Goal: Task Accomplishment & Management: Use online tool/utility

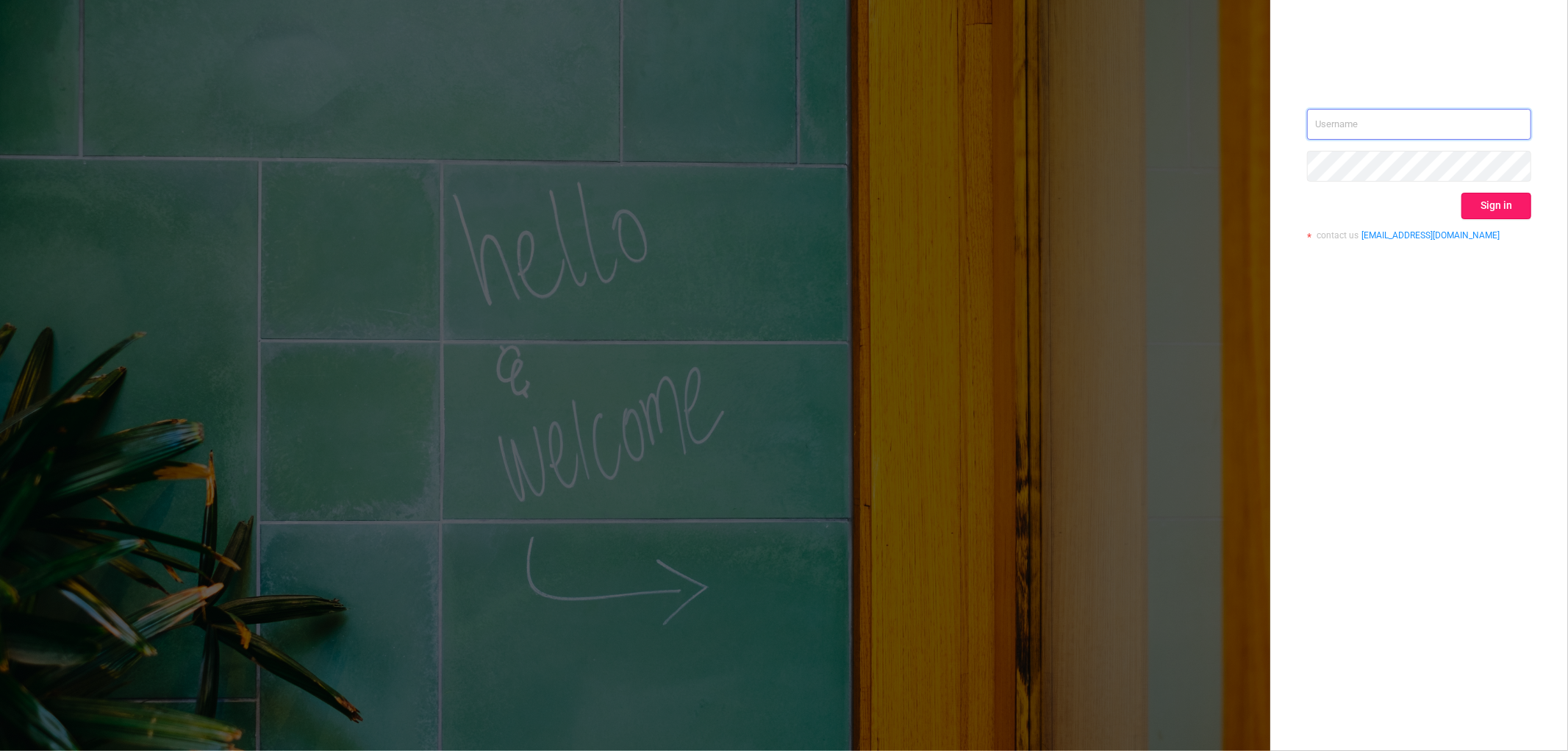
type input "[PERSON_NAME][EMAIL_ADDRESS][DOMAIN_NAME]"
click at [1488, 211] on button "Sign in" at bounding box center [1495, 206] width 70 height 27
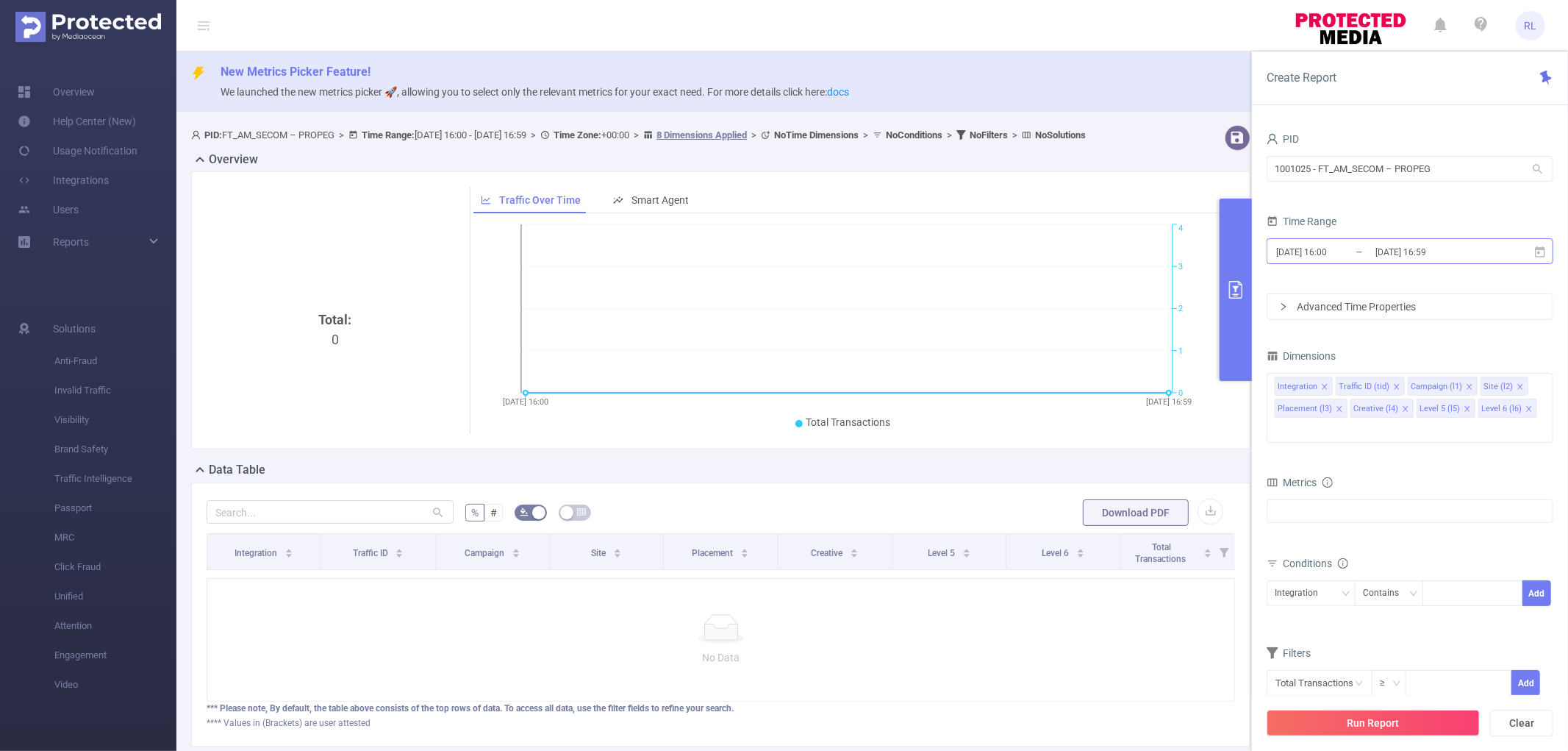
click at [1312, 254] on input "[DATE] 16:00" at bounding box center [1334, 252] width 119 height 20
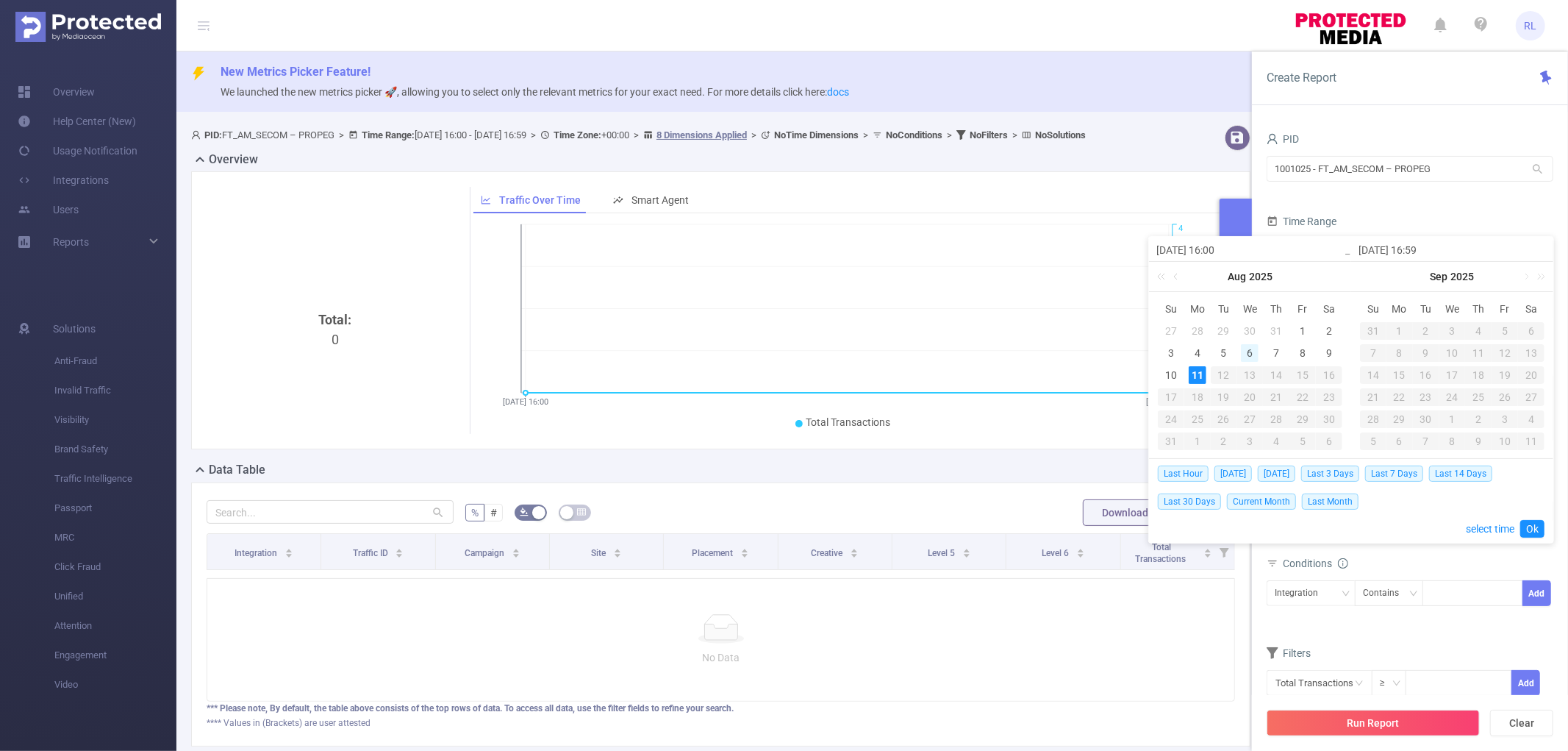
click at [1246, 354] on div "6" at bounding box center [1249, 352] width 18 height 18
click at [1204, 375] on div "11" at bounding box center [1197, 374] width 18 height 18
type input "[DATE] 16:00"
click at [1531, 532] on link "Ok" at bounding box center [1532, 528] width 24 height 18
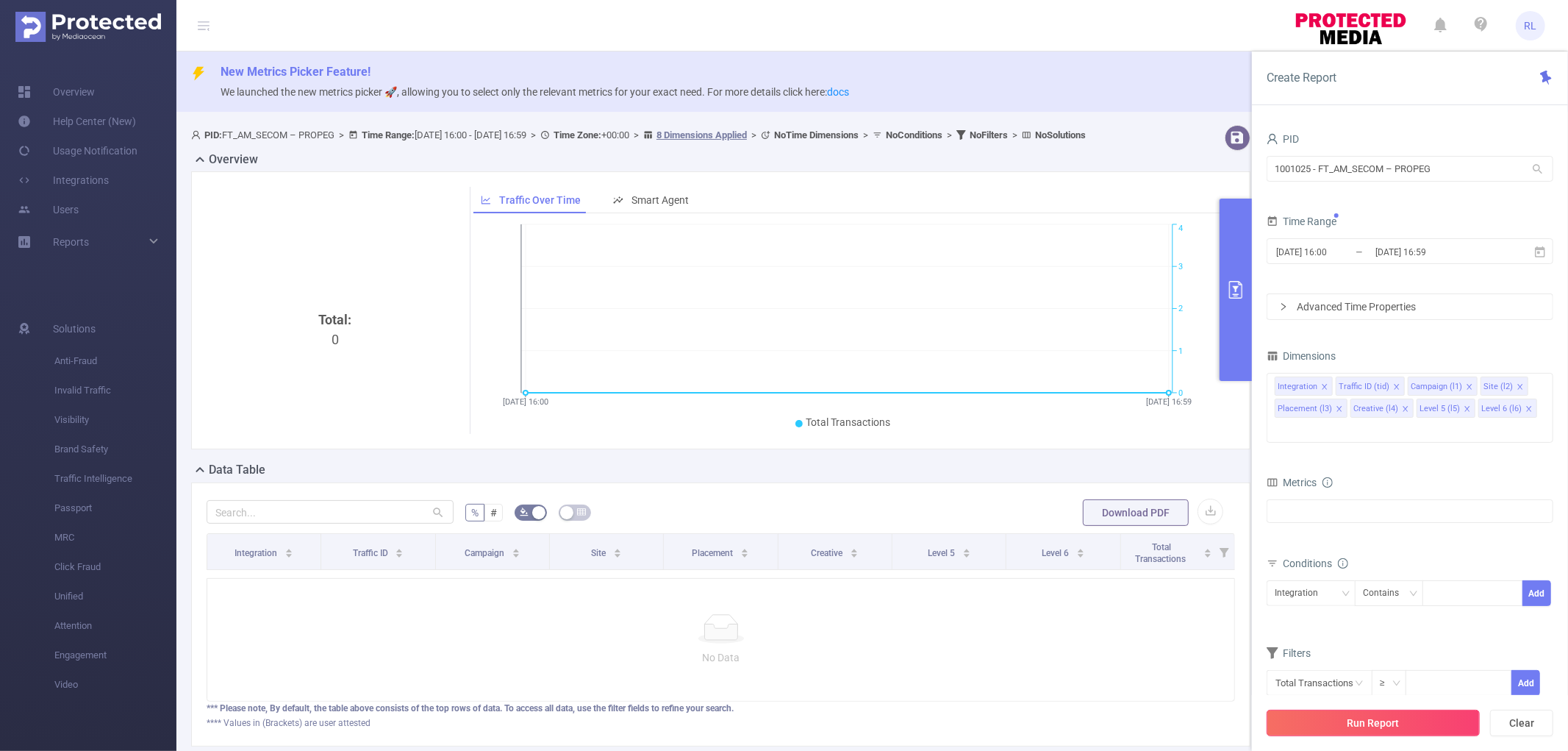
click at [1389, 723] on button "Run Report" at bounding box center [1372, 723] width 213 height 27
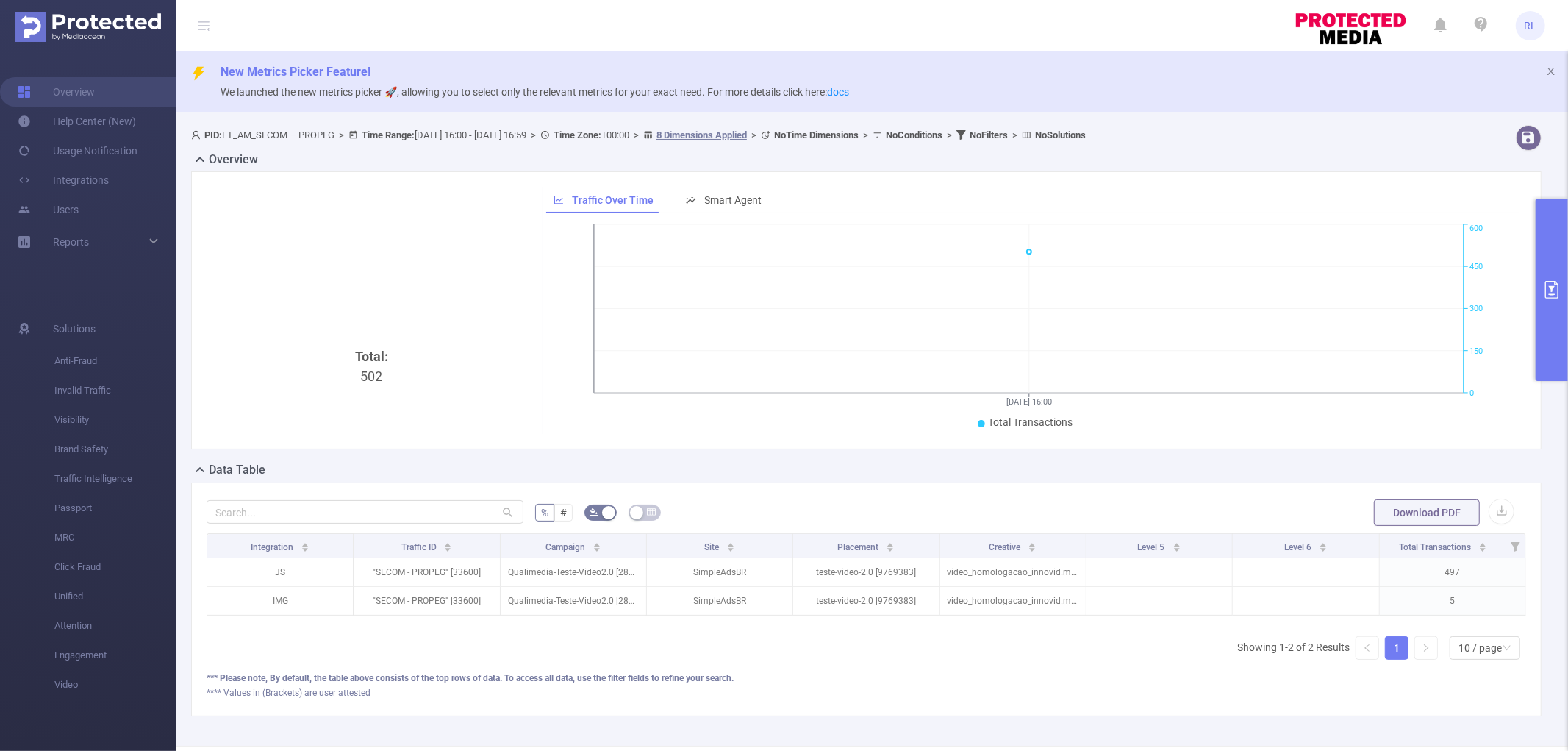
click at [1548, 305] on button "primary" at bounding box center [1551, 290] width 32 height 183
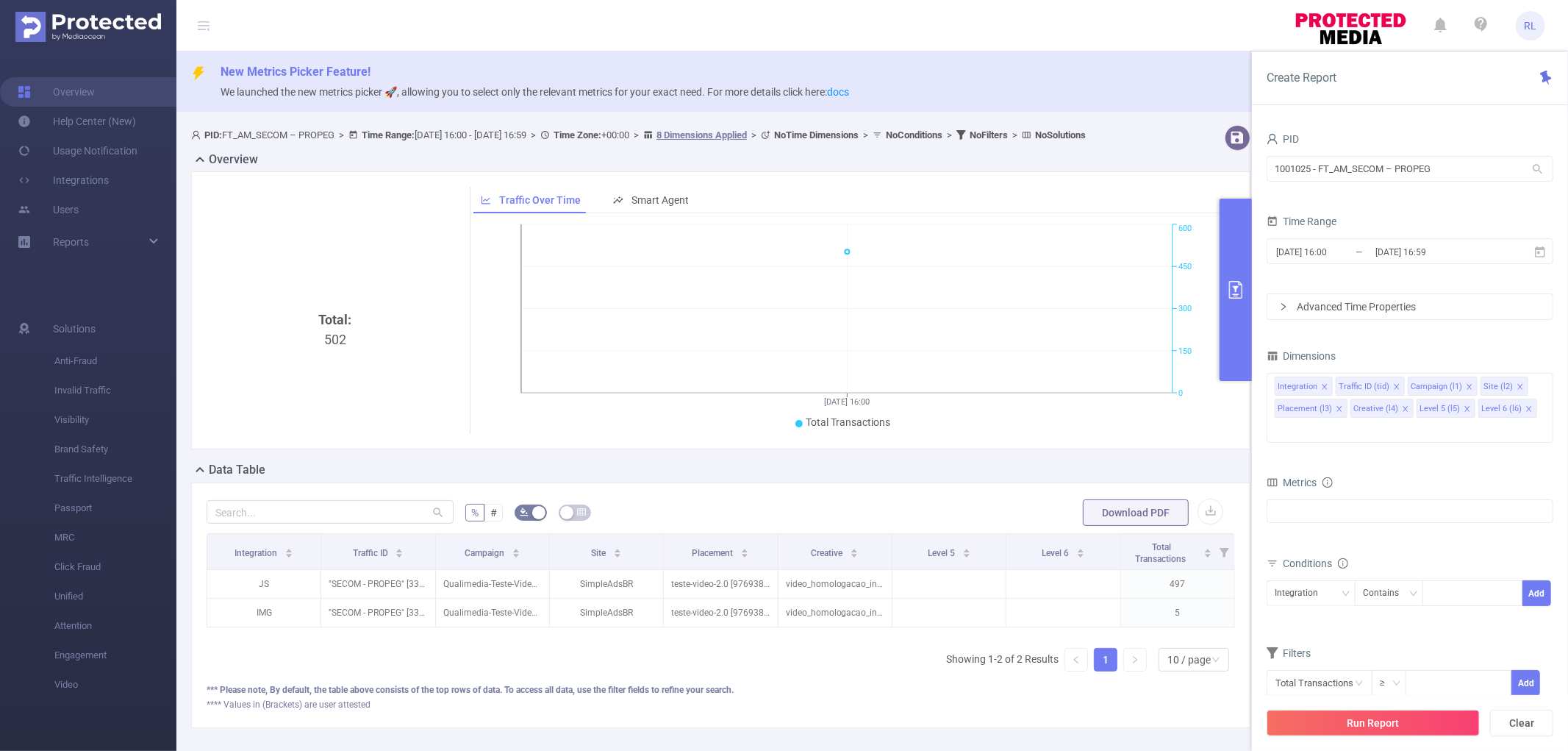
click at [1301, 477] on span "Metrics" at bounding box center [1291, 482] width 50 height 11
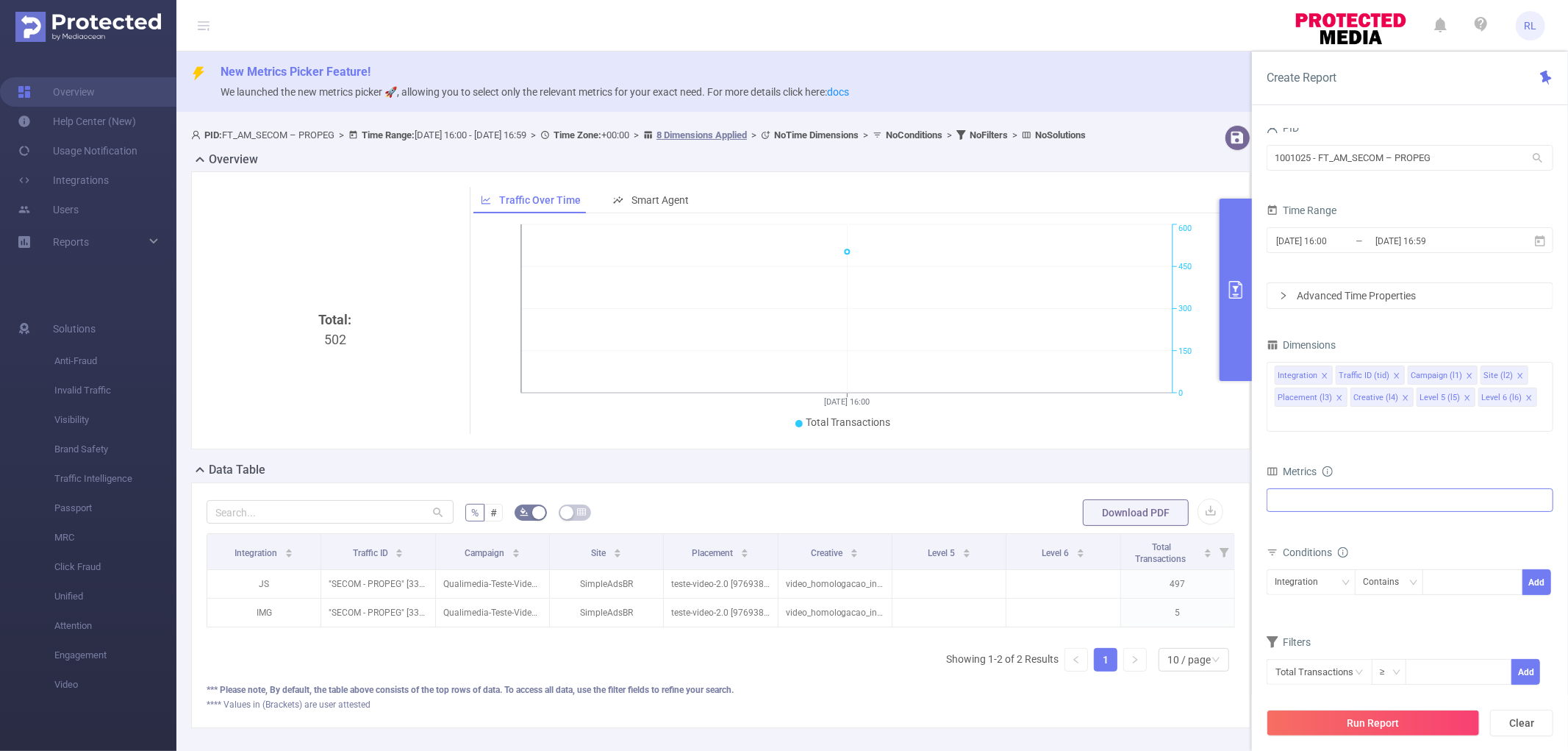
click at [1396, 488] on div at bounding box center [1409, 500] width 286 height 24
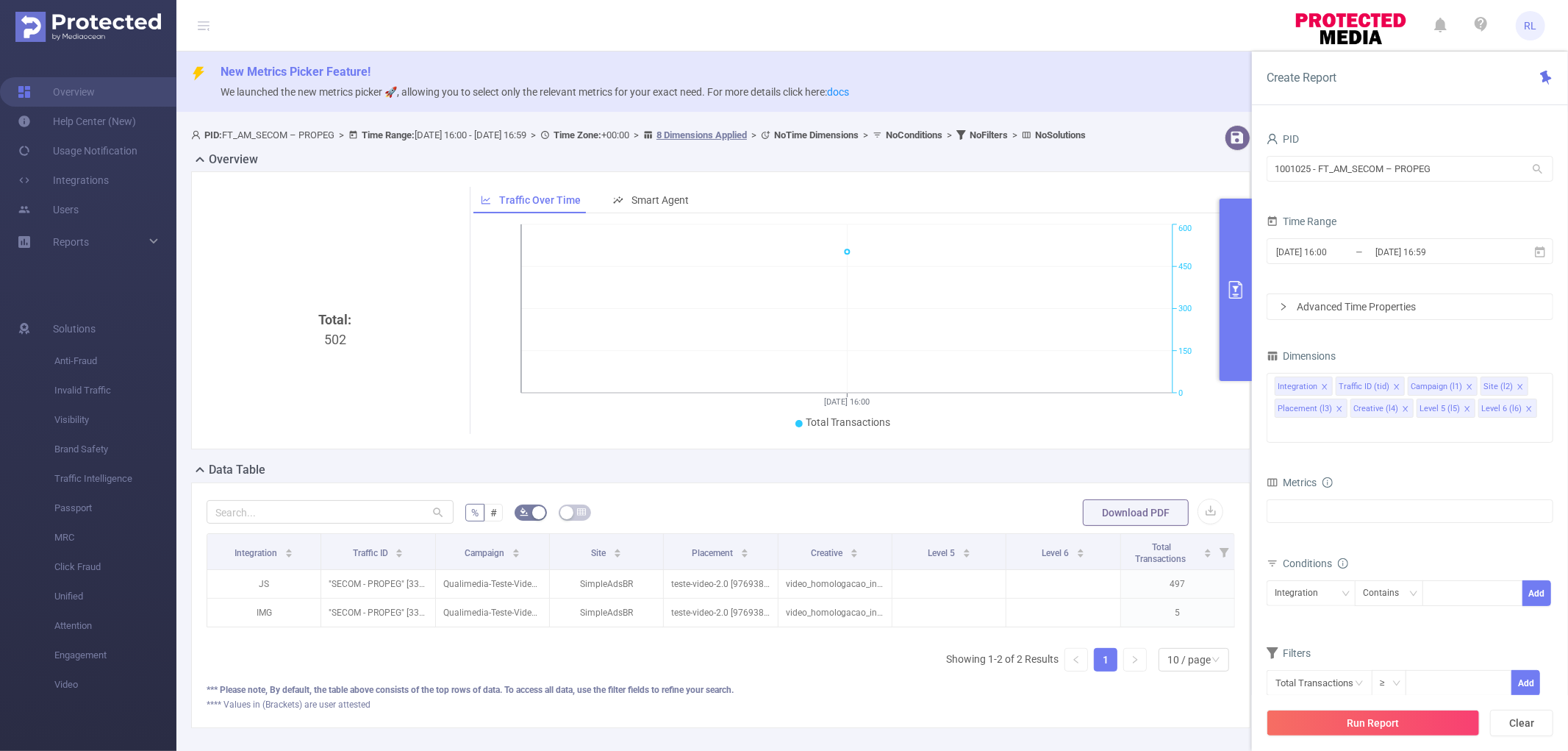
click at [1370, 447] on form "Dimensions Integration Traffic ID (tid) Campaign (l1) Site (l2) Placement (l3) …" at bounding box center [1409, 529] width 286 height 369
click at [1286, 302] on div "Advanced Time Properties" at bounding box center [1409, 306] width 285 height 25
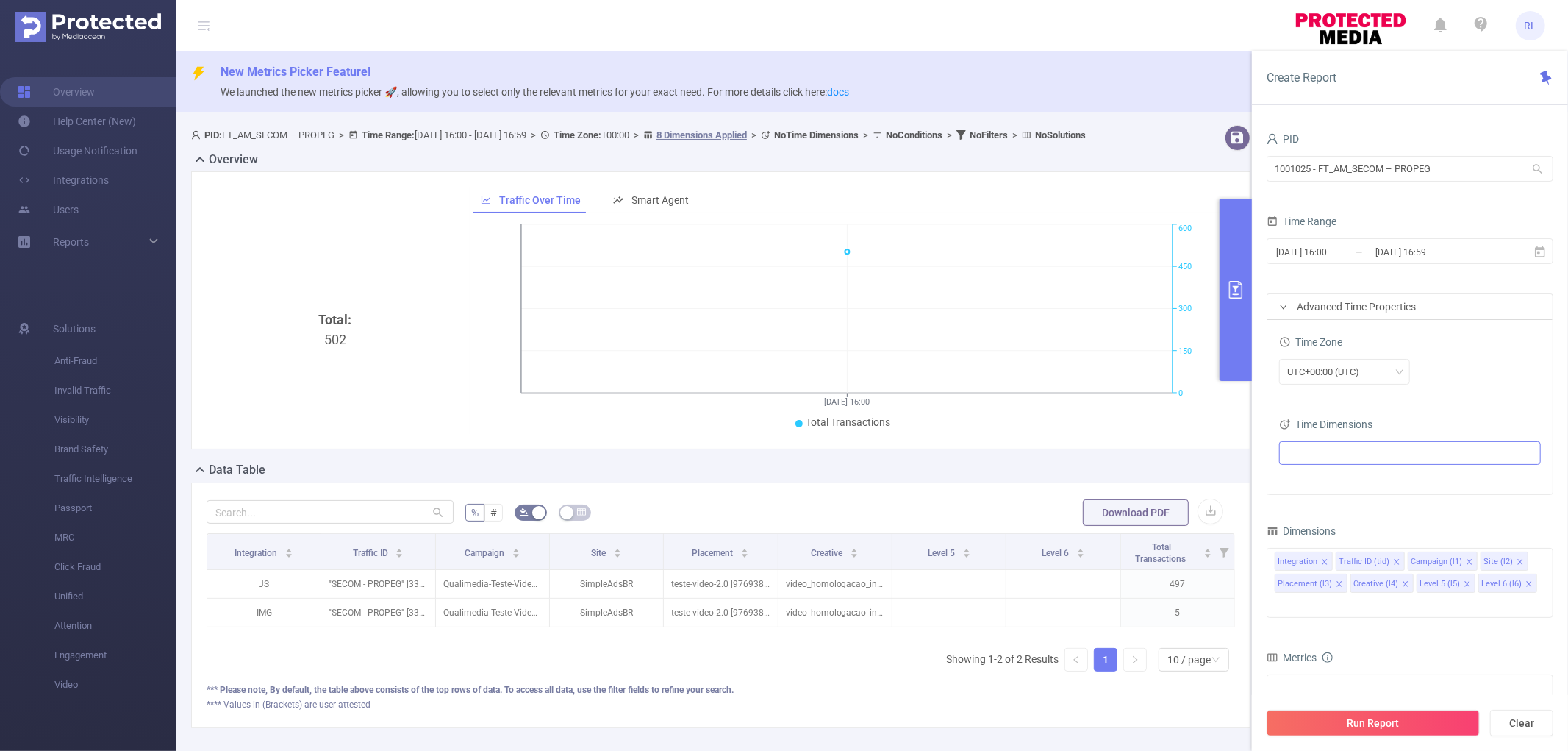
click at [1351, 457] on ul at bounding box center [1404, 452] width 242 height 22
click at [1312, 481] on li "Date (Example: [DATE] )" at bounding box center [1409, 481] width 256 height 20
click at [1311, 480] on span at bounding box center [1305, 480] width 11 height 11
click at [1354, 726] on button "Run Report" at bounding box center [1372, 723] width 213 height 27
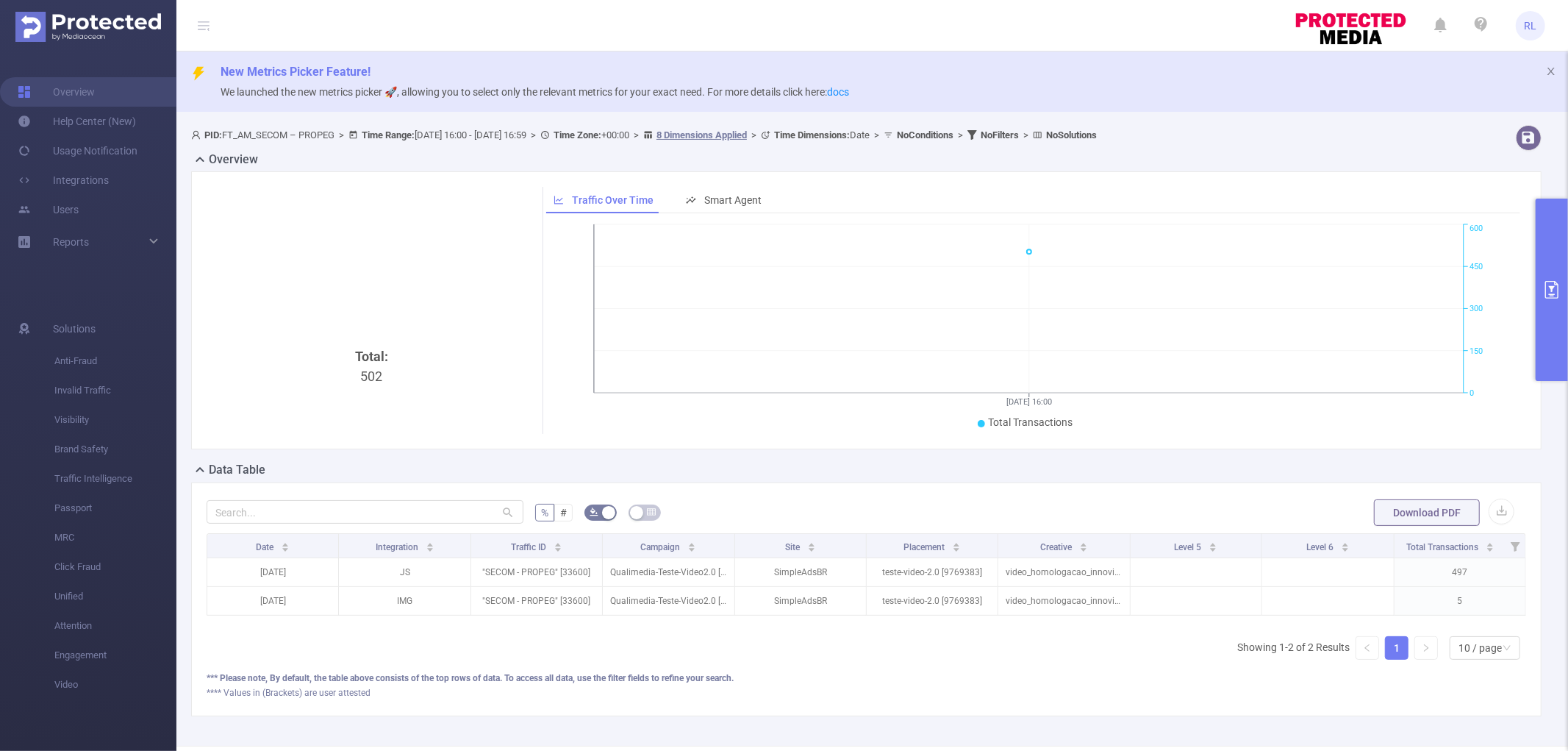
click at [1542, 317] on button "primary" at bounding box center [1551, 290] width 32 height 183
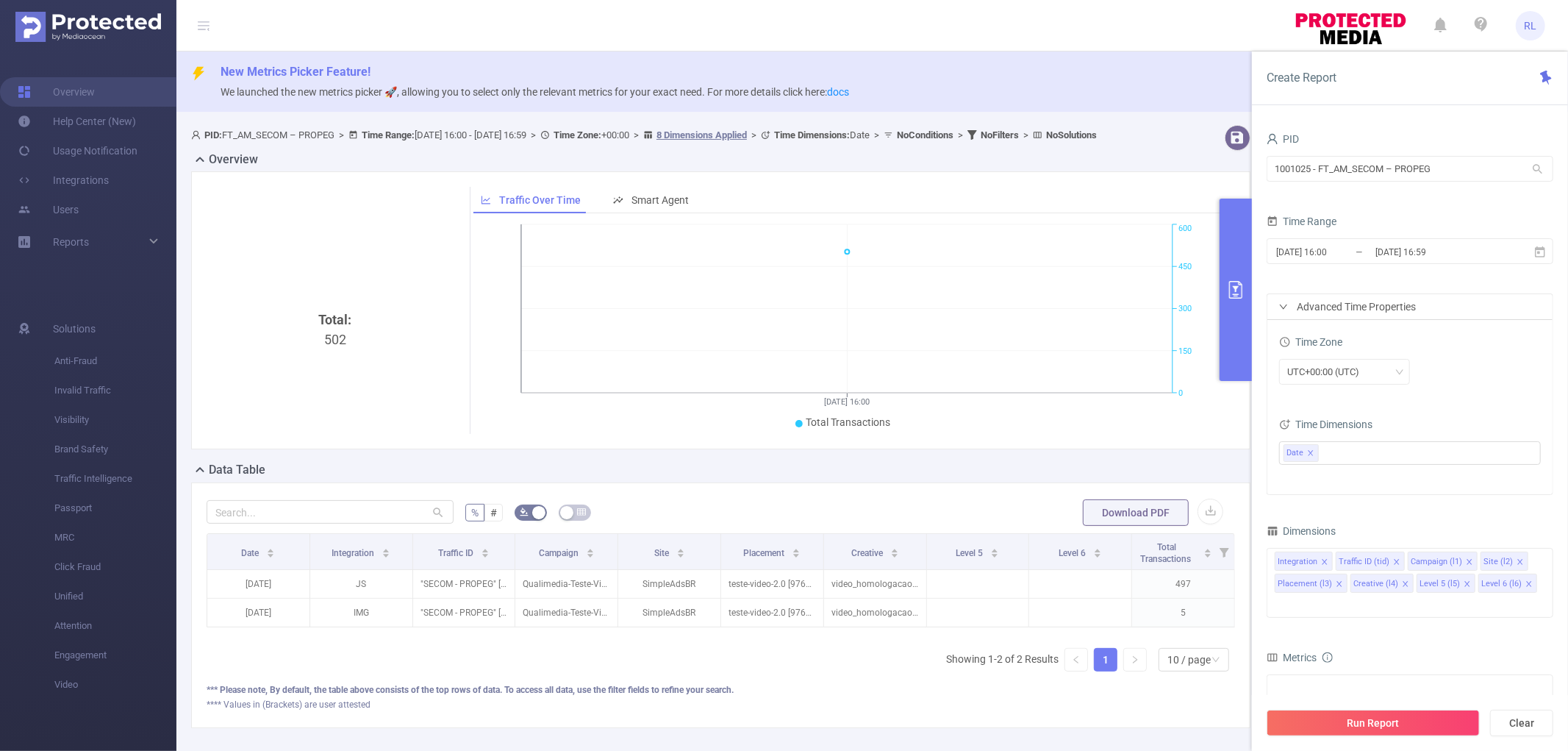
click at [1294, 652] on span "Metrics" at bounding box center [1291, 657] width 50 height 11
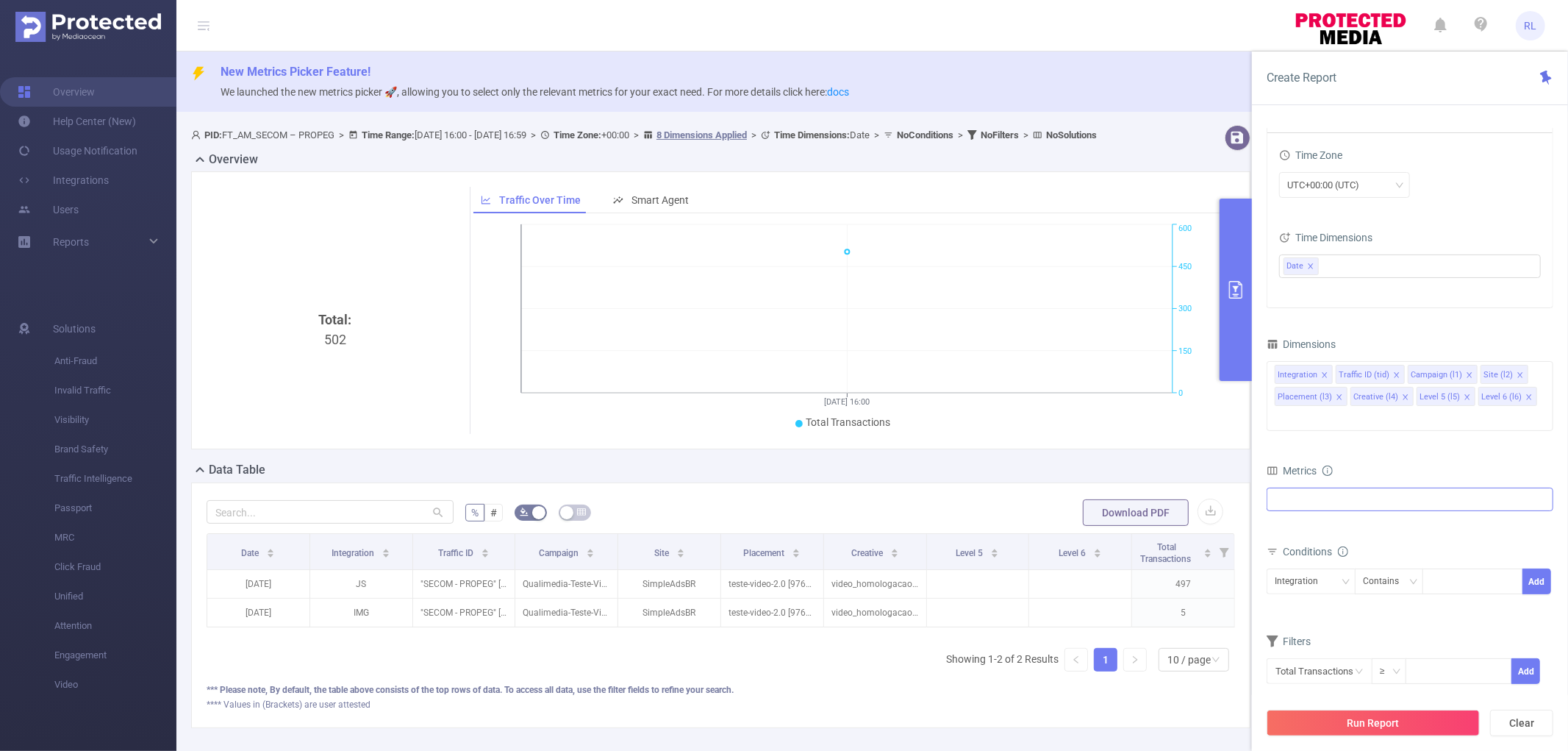
click at [1335, 487] on div "Invalid Traffic Visibility Brand Safety Traffic Intelligence MRC Attention" at bounding box center [1409, 499] width 286 height 24
click at [1278, 529] on icon "icon: caret-down" at bounding box center [1276, 533] width 8 height 8
click at [1301, 552] on span at bounding box center [1303, 558] width 11 height 11
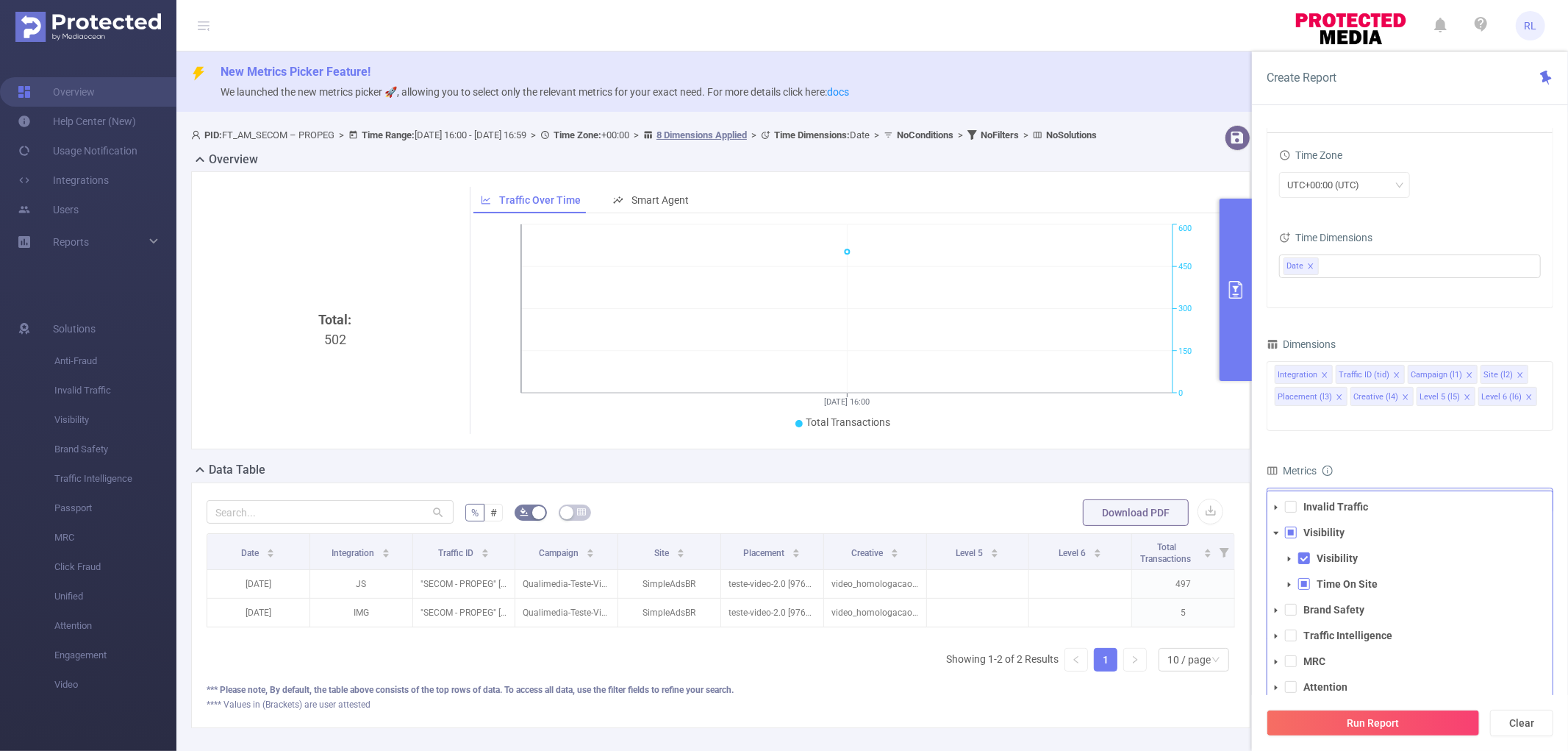
click at [1278, 498] on span at bounding box center [1275, 507] width 18 height 18
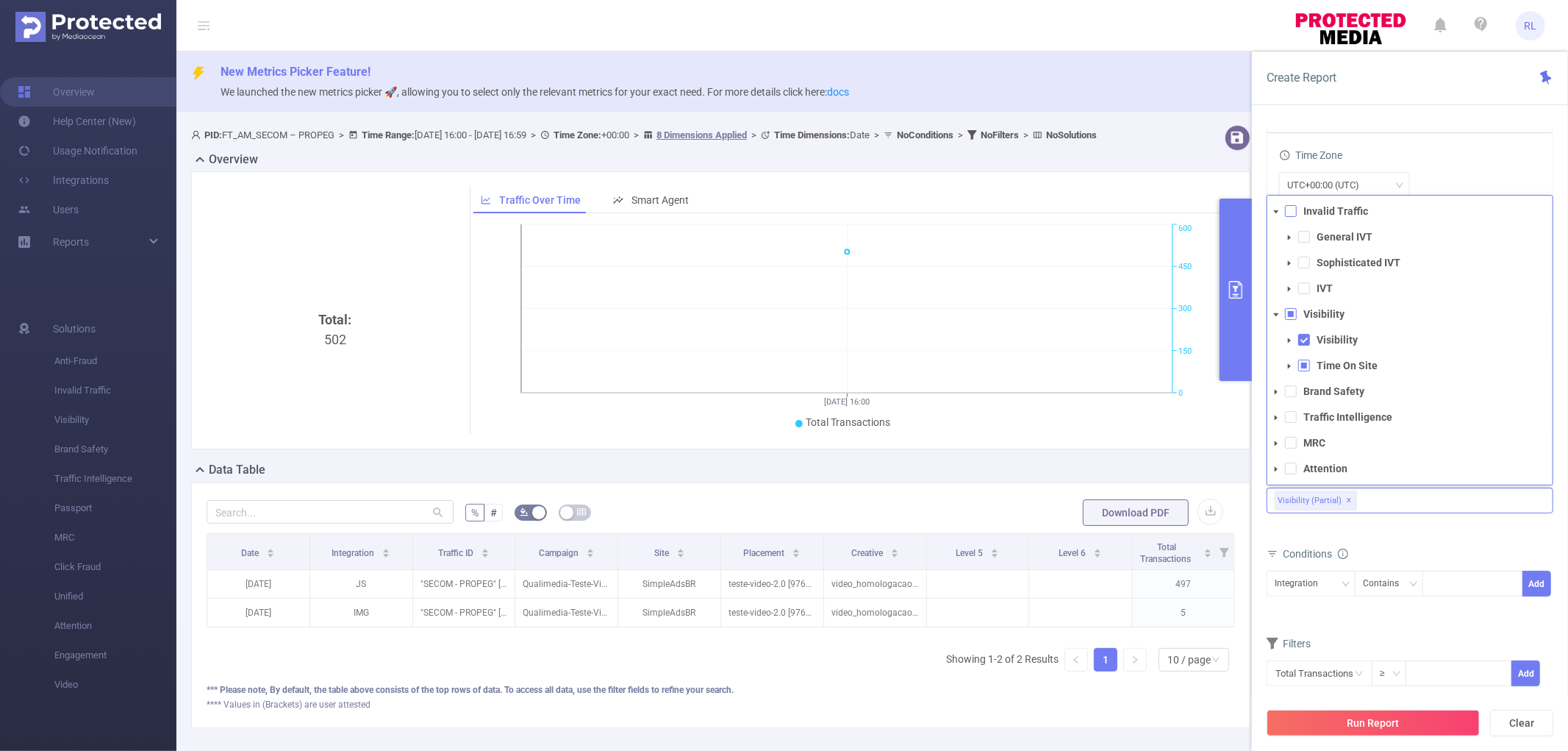
click at [1287, 205] on span at bounding box center [1290, 210] width 11 height 11
click at [1515, 510] on div "af_fraud af_fraud_bot_virus af_fraud_hostile_tools af_fraud_tunneled_traffic af…" at bounding box center [1409, 510] width 286 height 52
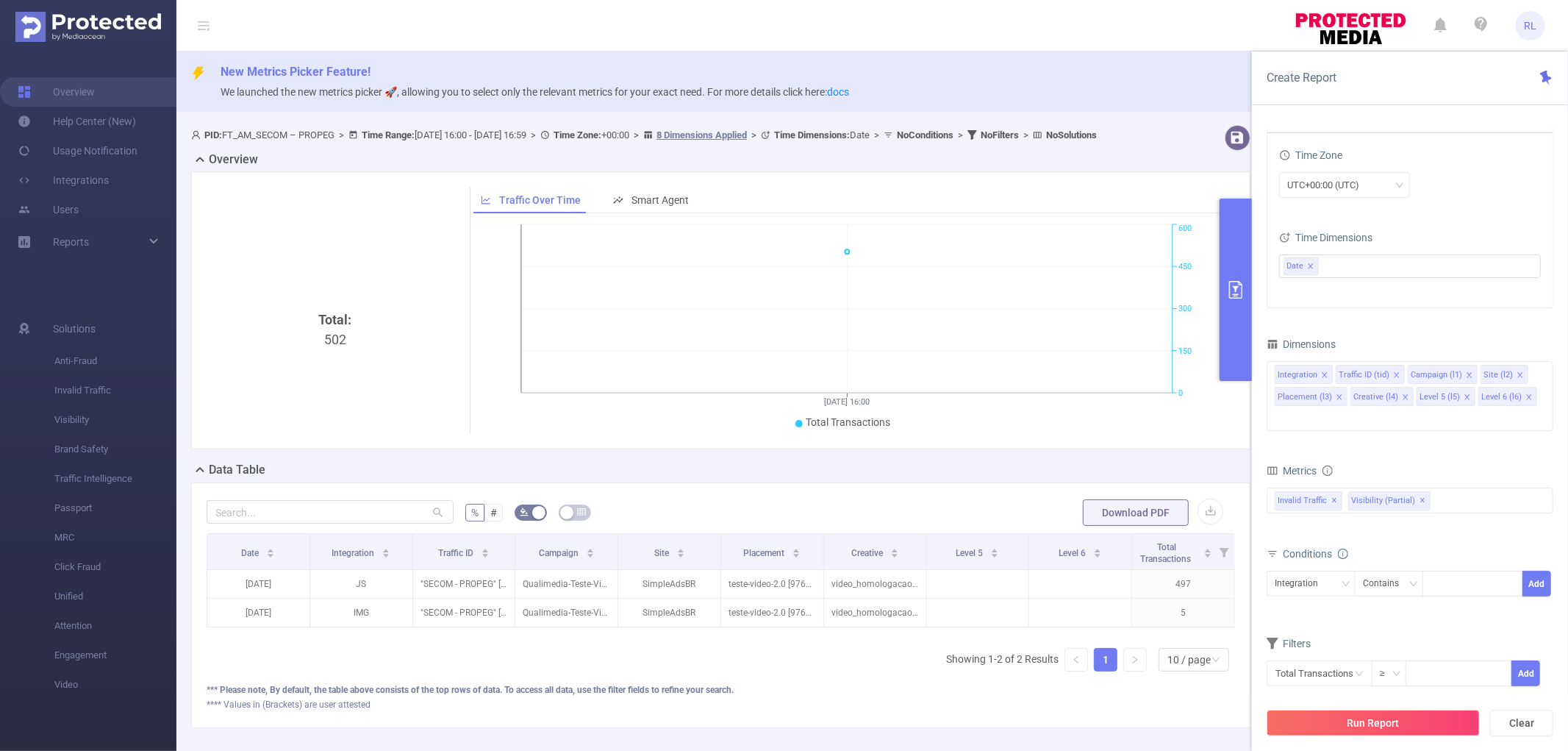
click at [1446, 721] on button "Run Report" at bounding box center [1372, 723] width 213 height 27
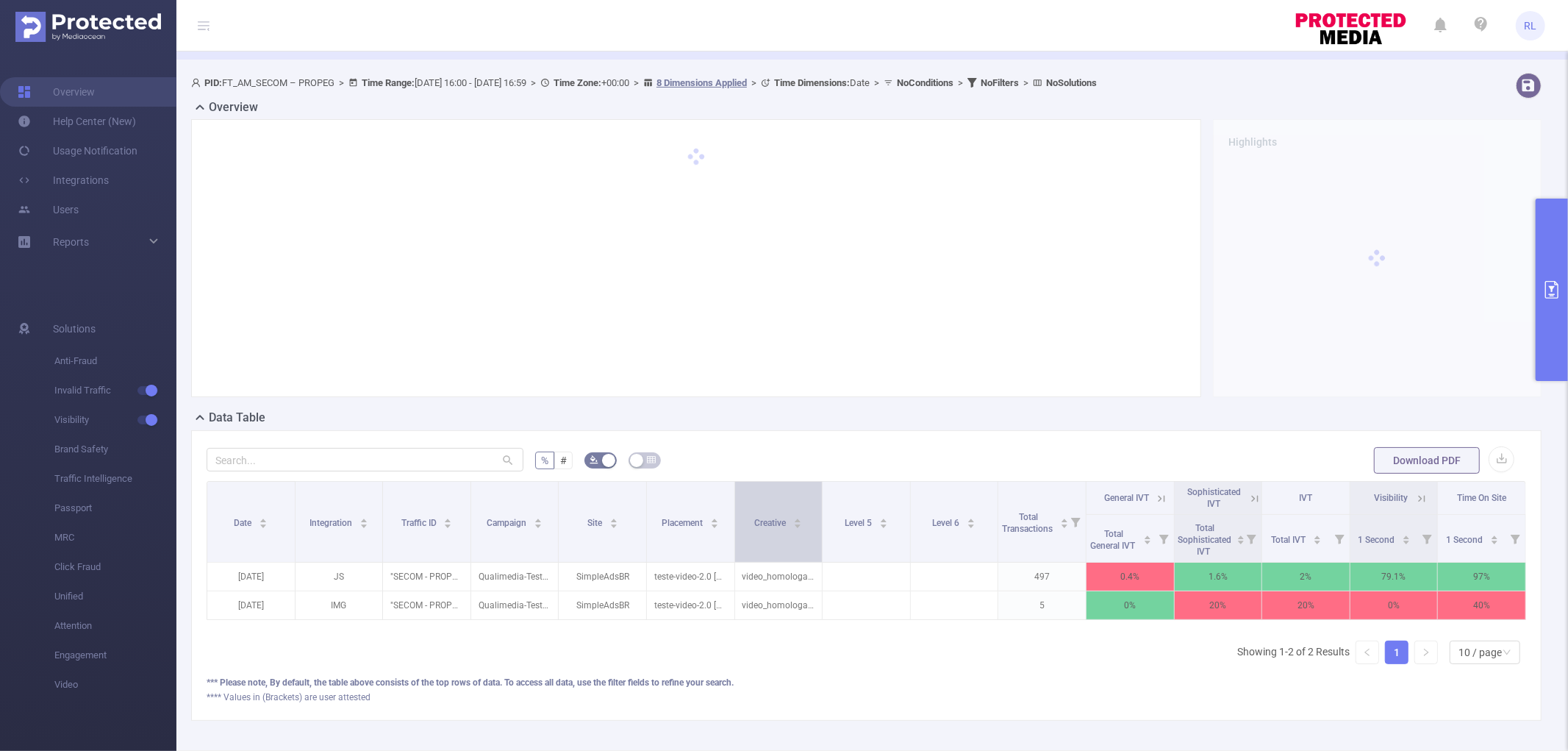
scroll to position [82, 0]
